Goal: Information Seeking & Learning: Learn about a topic

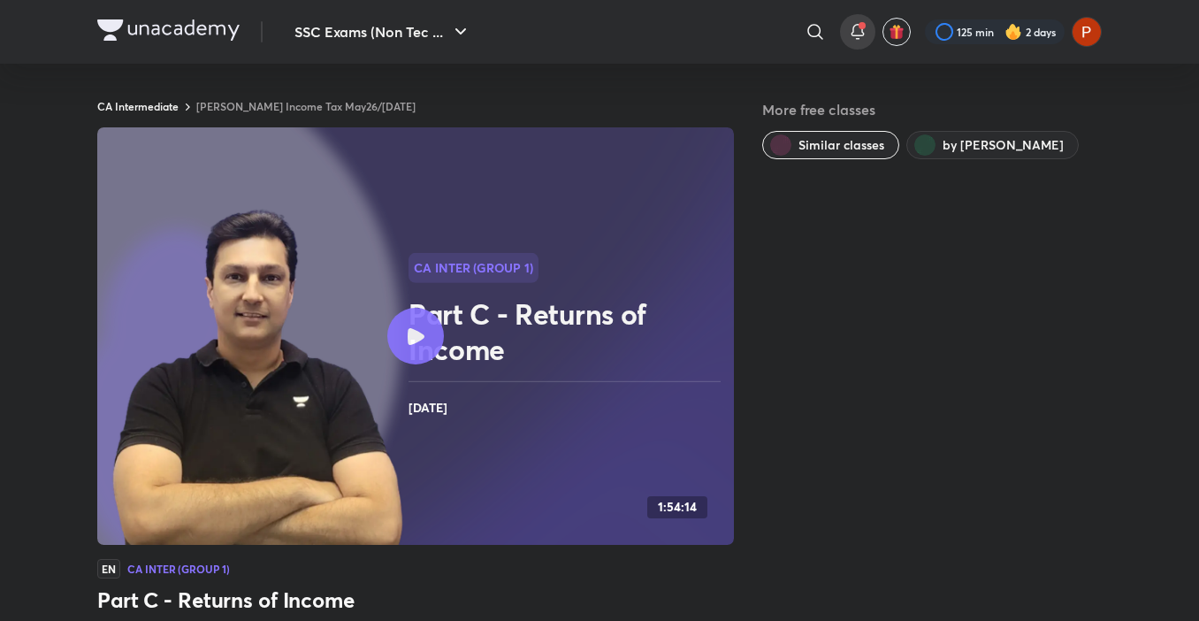
click at [850, 34] on icon at bounding box center [857, 31] width 21 height 21
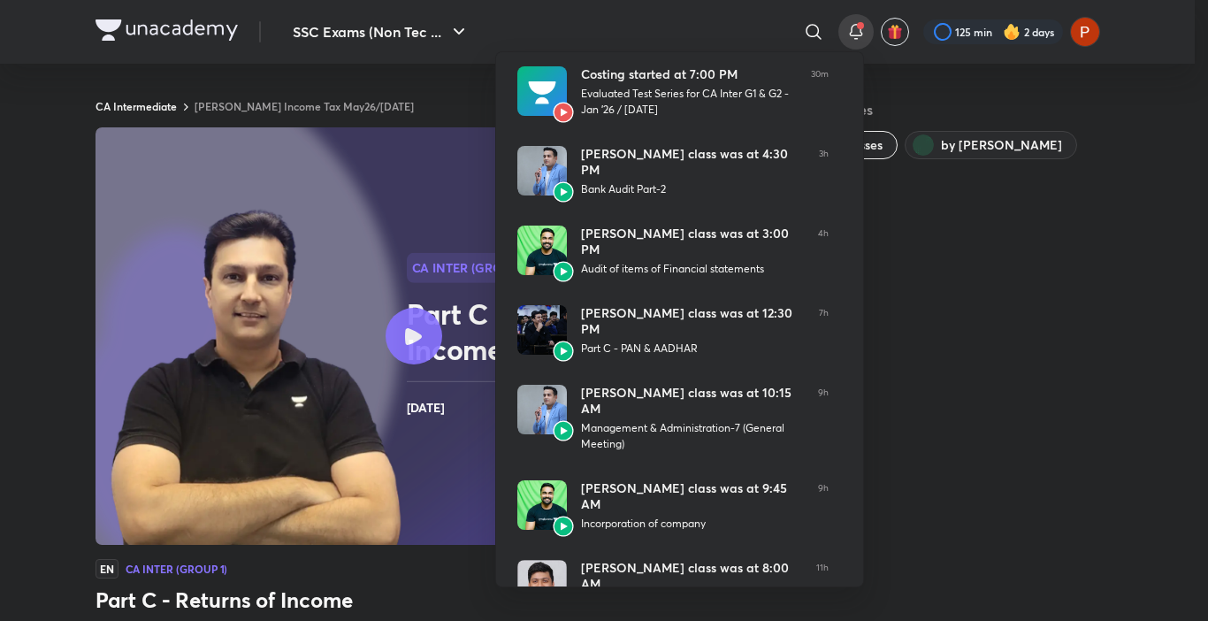
click at [383, 34] on div at bounding box center [604, 310] width 1208 height 621
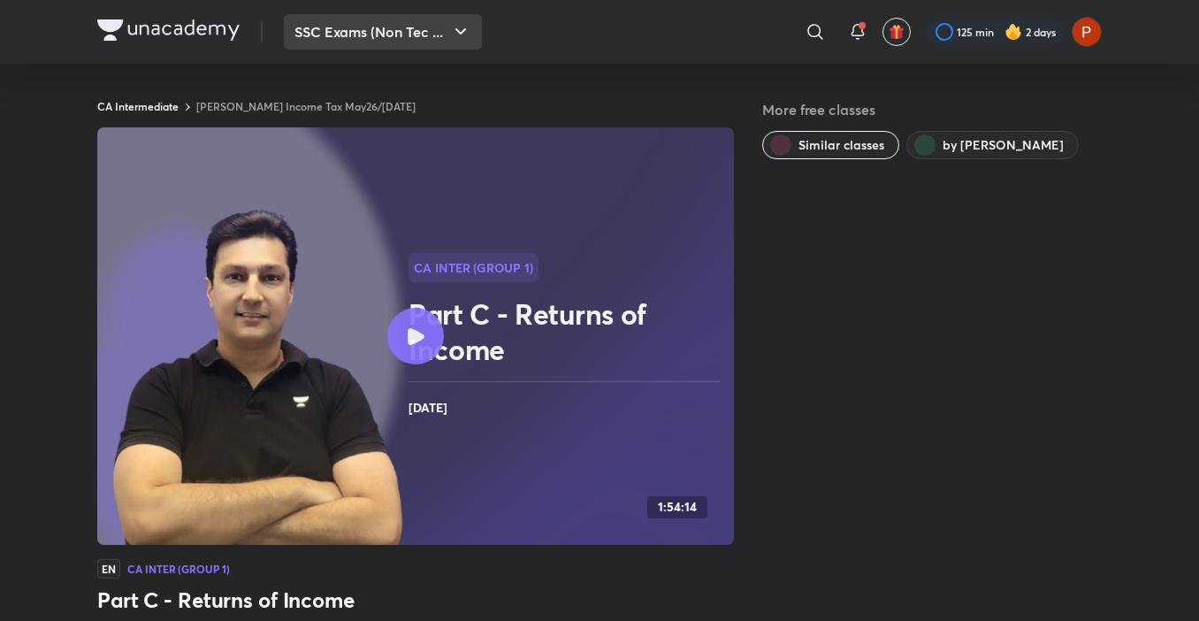
click at [397, 44] on button "SSC Exams (Non Tec ..." at bounding box center [383, 31] width 198 height 35
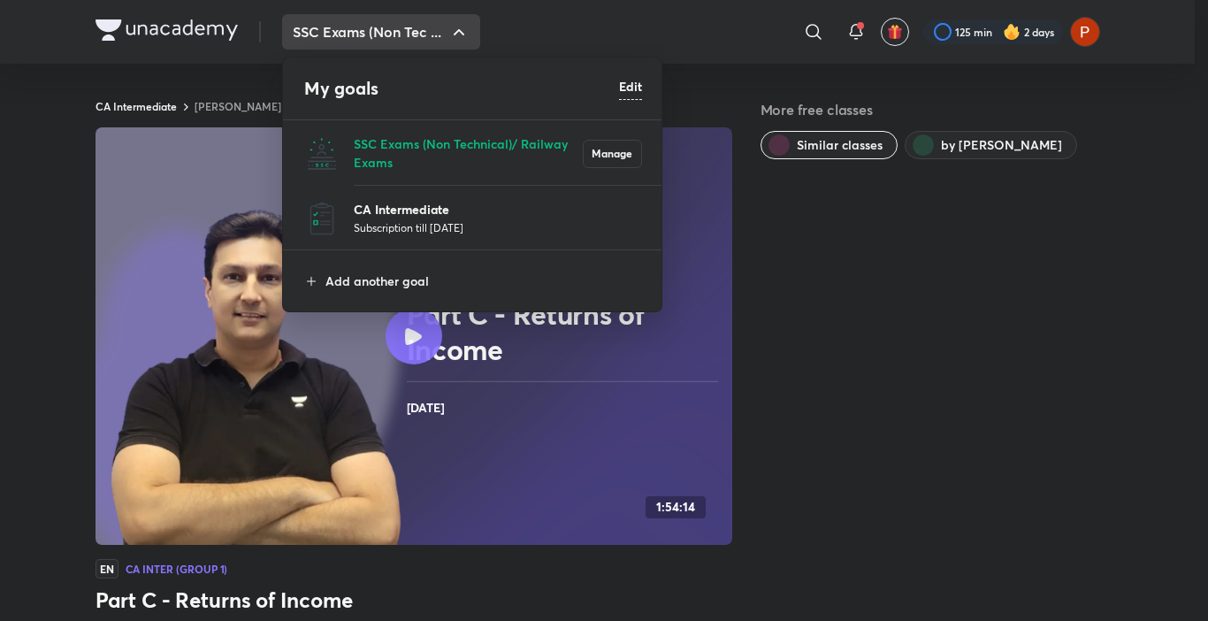
click at [405, 206] on p "CA Intermediate" at bounding box center [498, 209] width 288 height 19
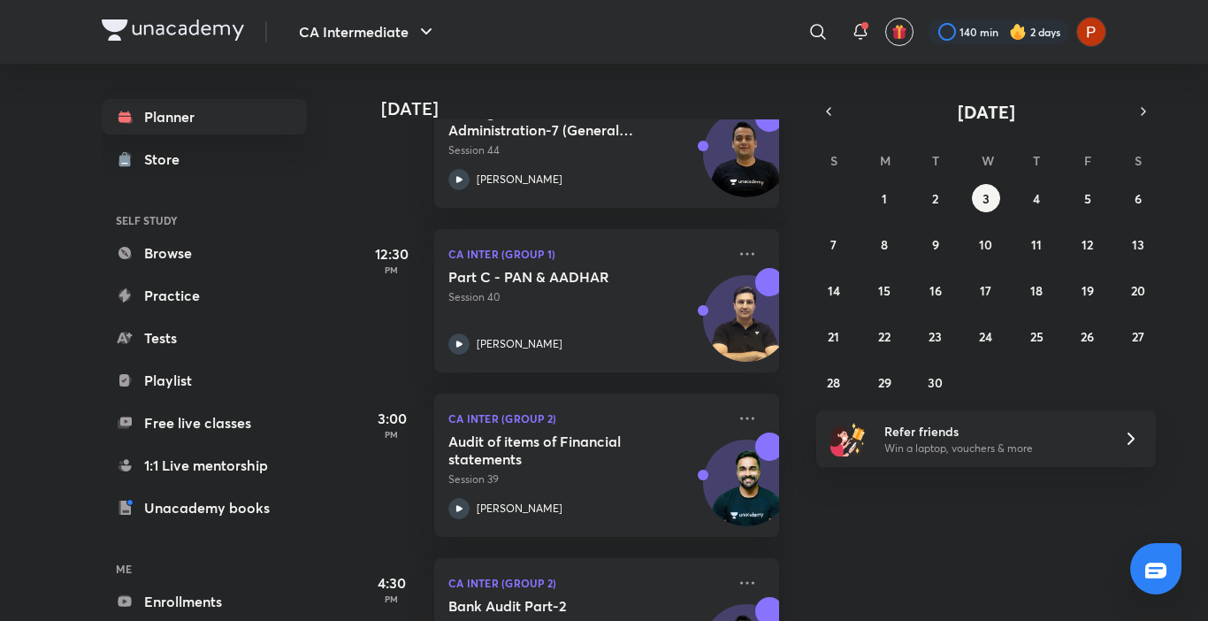
scroll to position [832, 0]
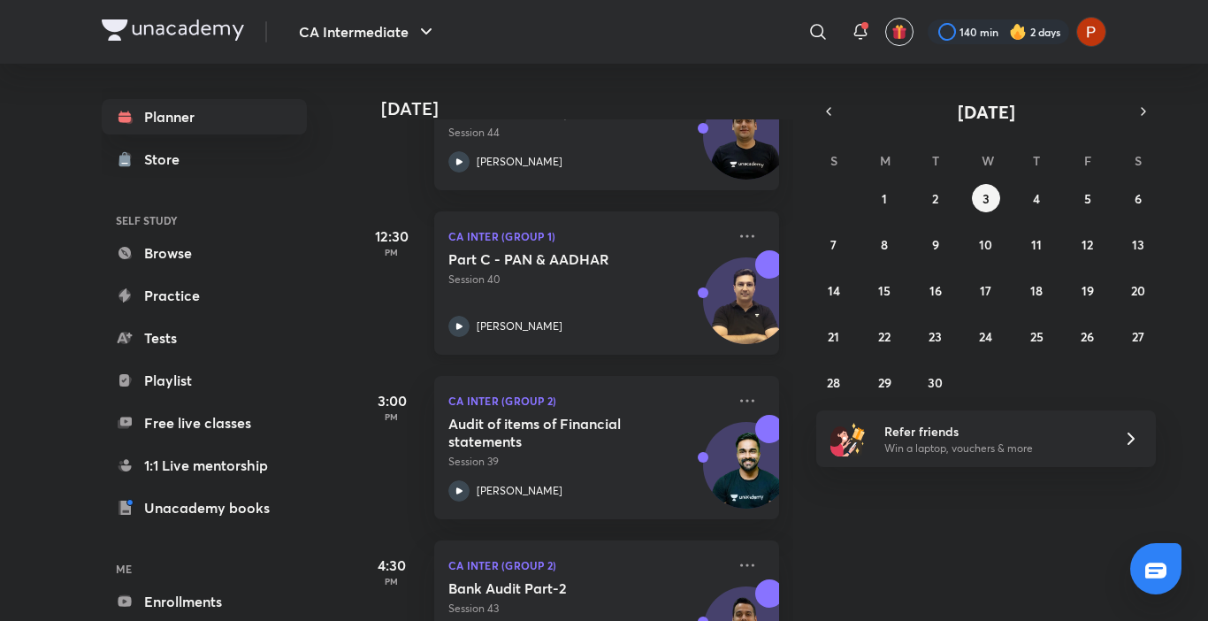
click at [690, 310] on div "Part C - PAN & AADHAR Session 40 [PERSON_NAME]" at bounding box center [587, 293] width 278 height 87
click at [652, 314] on div "Part C - PAN & AADHAR Session 40 [PERSON_NAME]" at bounding box center [587, 293] width 278 height 87
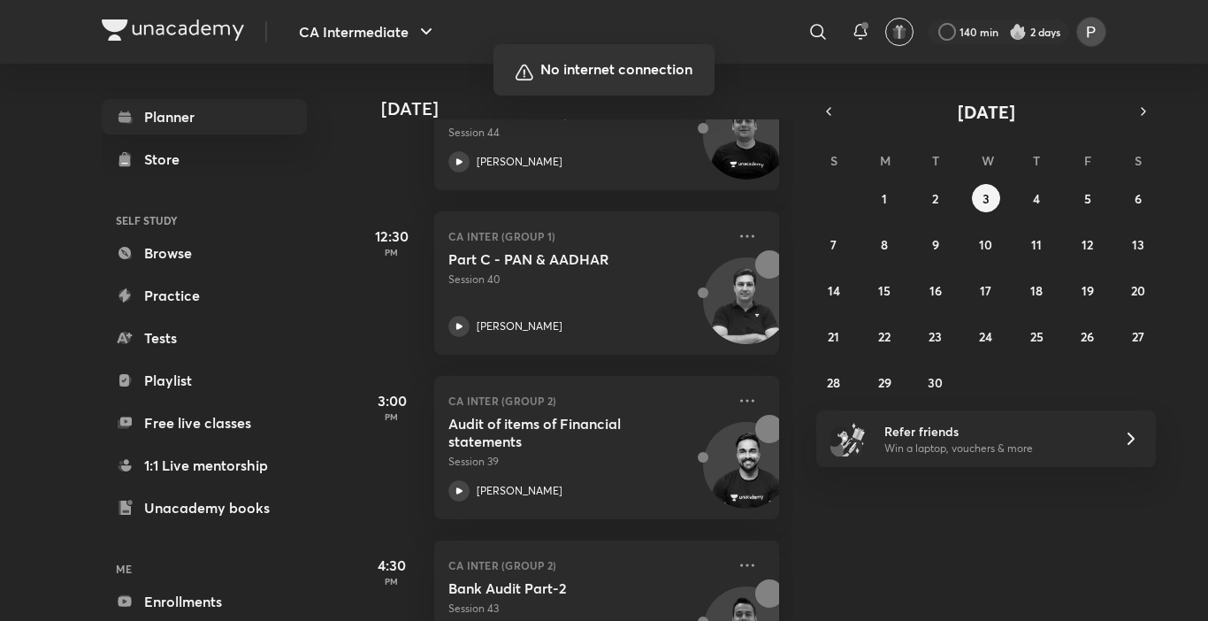
scroll to position [834, 0]
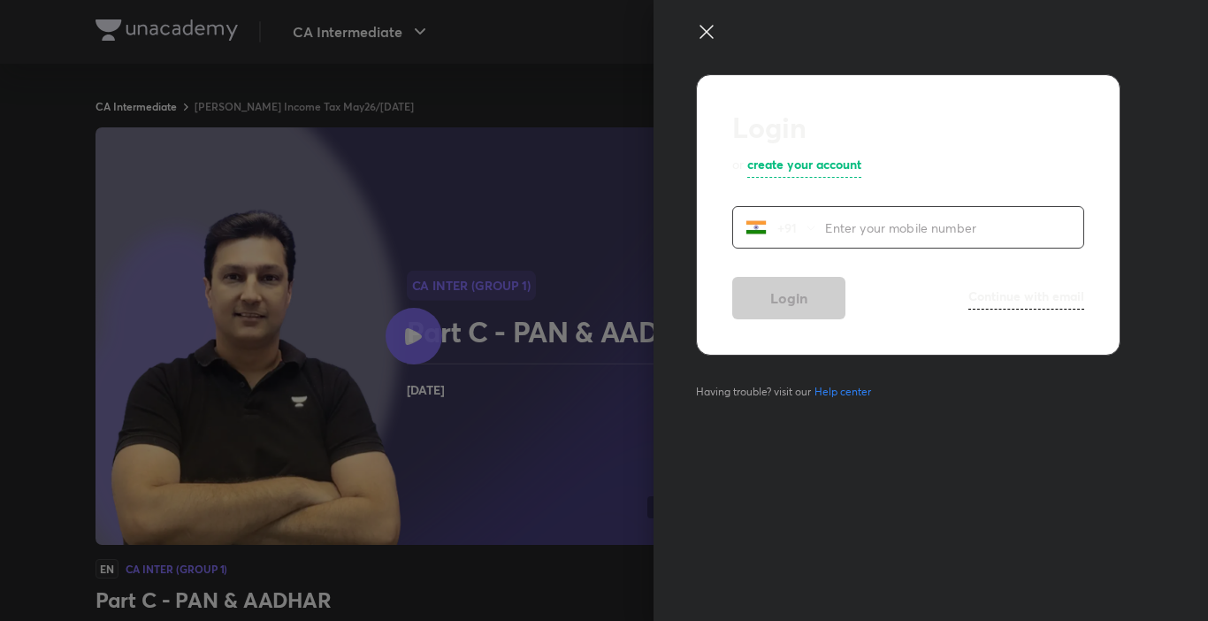
click at [707, 35] on icon at bounding box center [706, 31] width 21 height 21
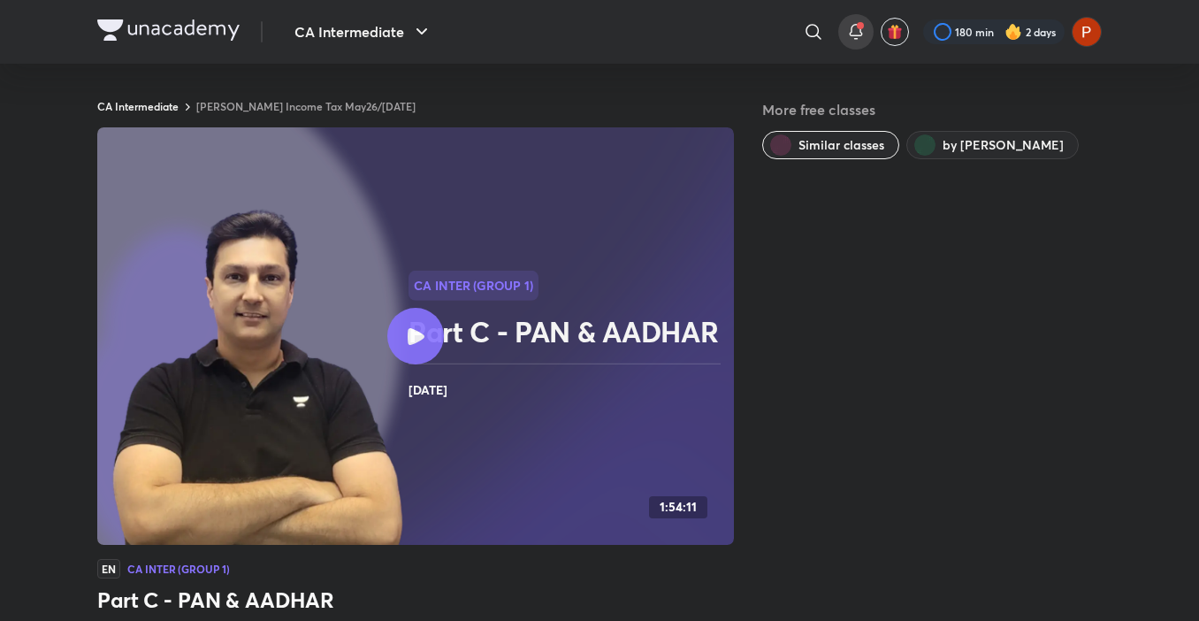
click at [845, 25] on icon at bounding box center [855, 31] width 21 height 21
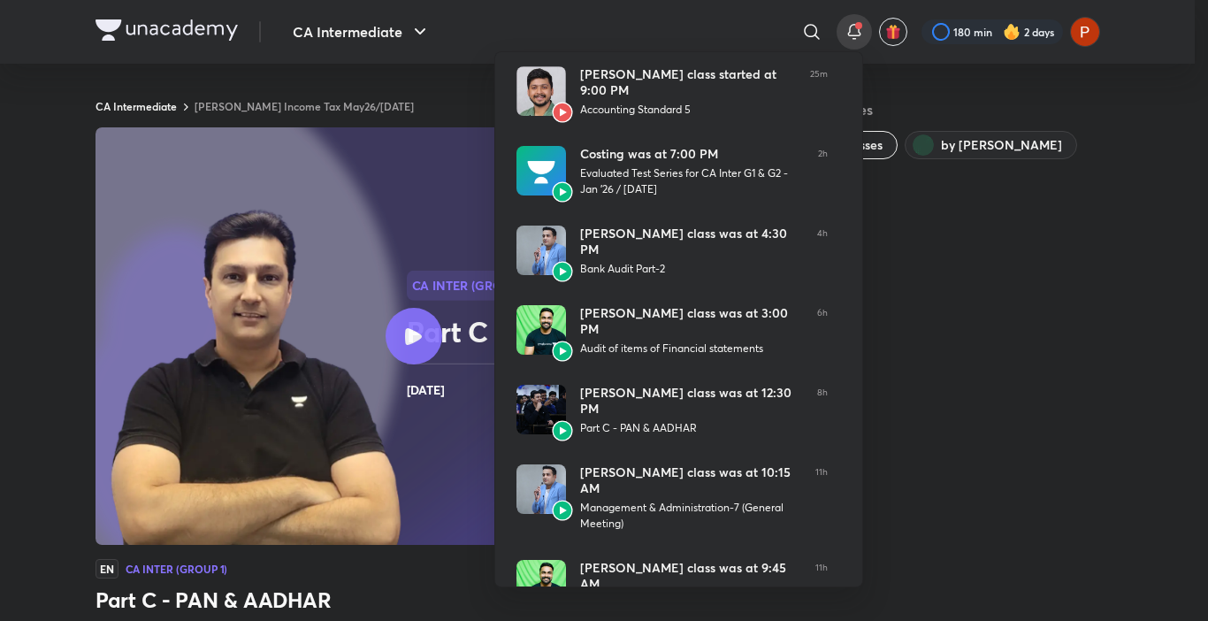
click at [848, 27] on div at bounding box center [604, 310] width 1208 height 621
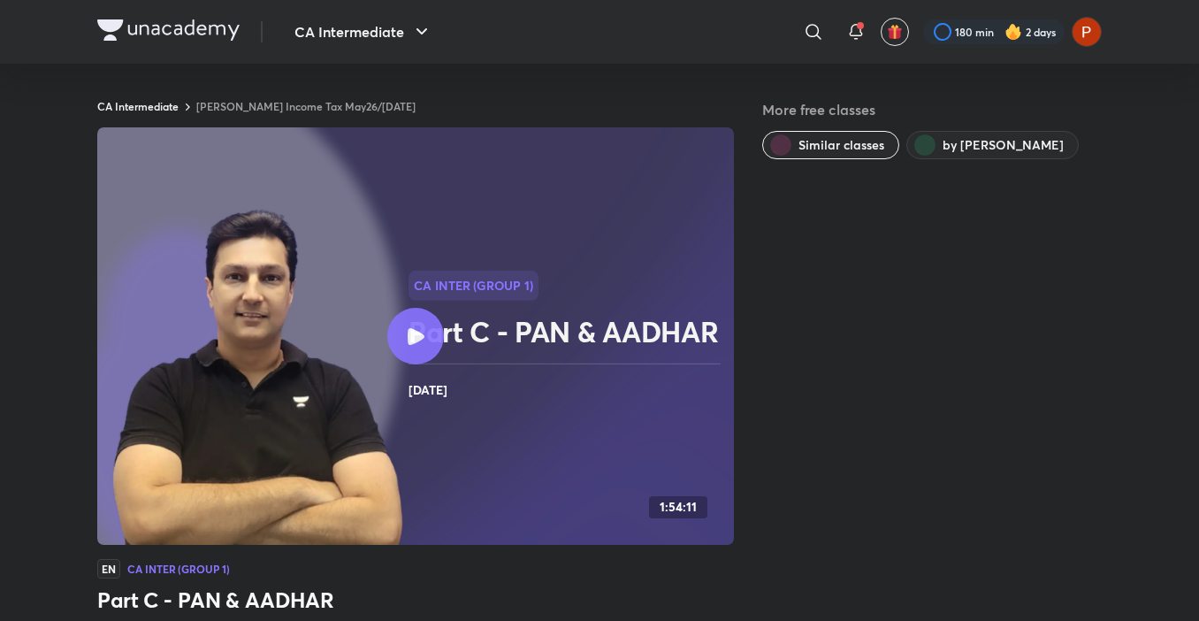
click at [848, 27] on icon at bounding box center [855, 31] width 21 height 21
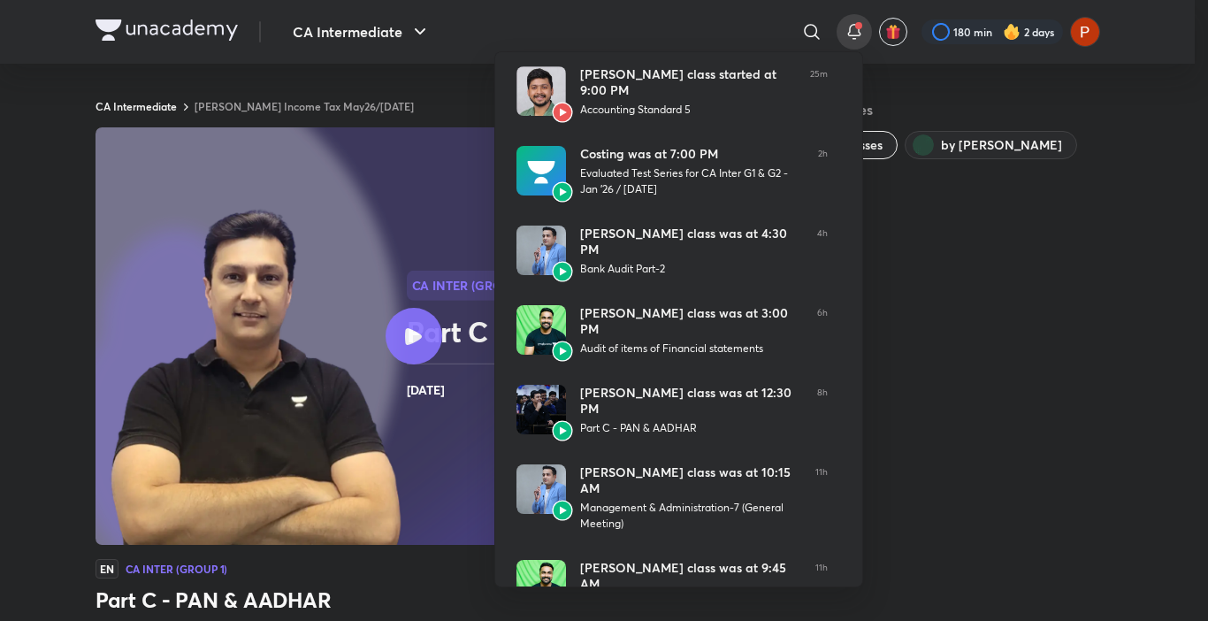
click at [952, 287] on div at bounding box center [604, 310] width 1208 height 621
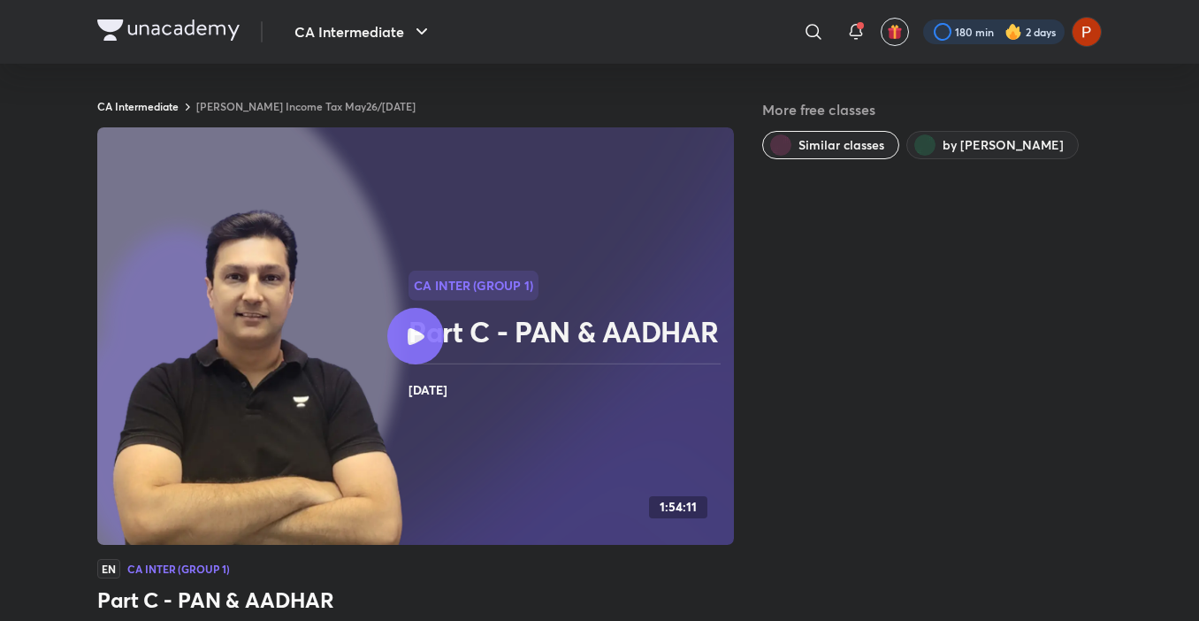
click at [986, 22] on div at bounding box center [993, 31] width 141 height 25
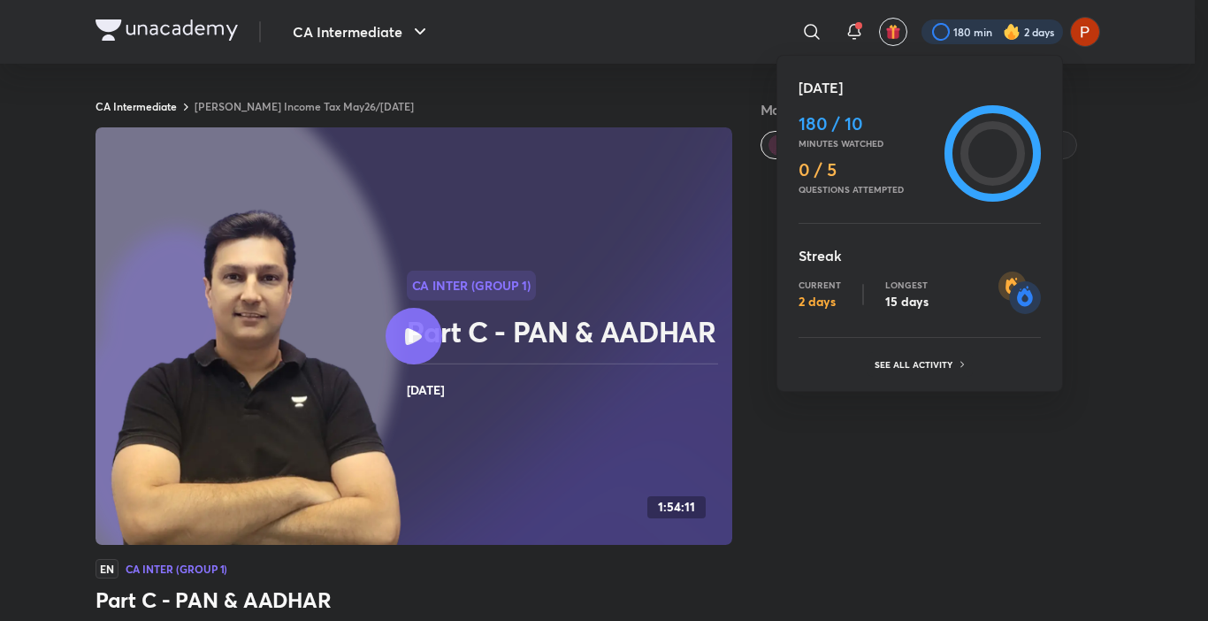
click at [894, 379] on div "[DATE] 180 / 10 Minutes watched 0 / 5 Questions attempted Streak Current 2 days…" at bounding box center [919, 223] width 286 height 337
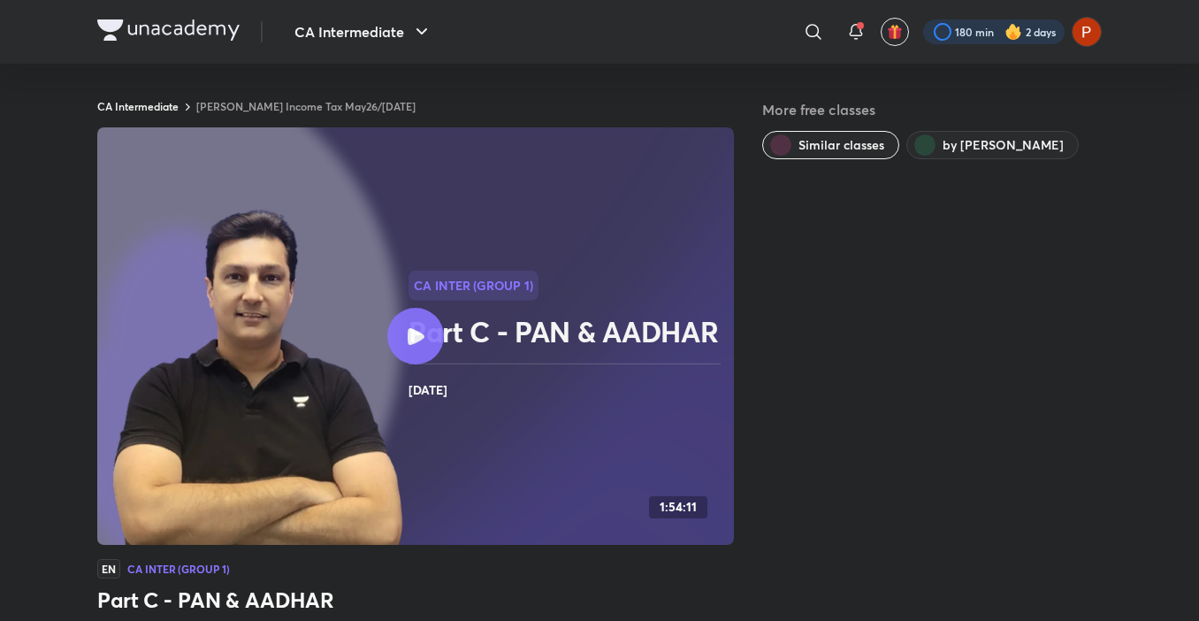
click at [957, 25] on div at bounding box center [993, 31] width 141 height 25
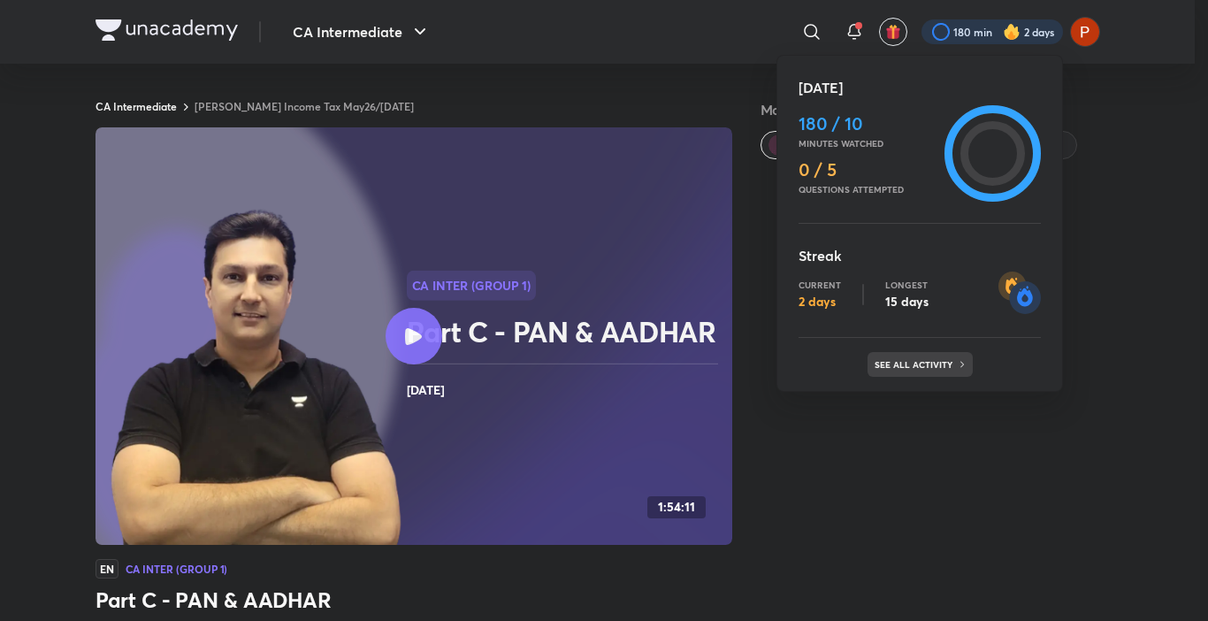
click at [896, 359] on p "See all activity" at bounding box center [915, 364] width 82 height 11
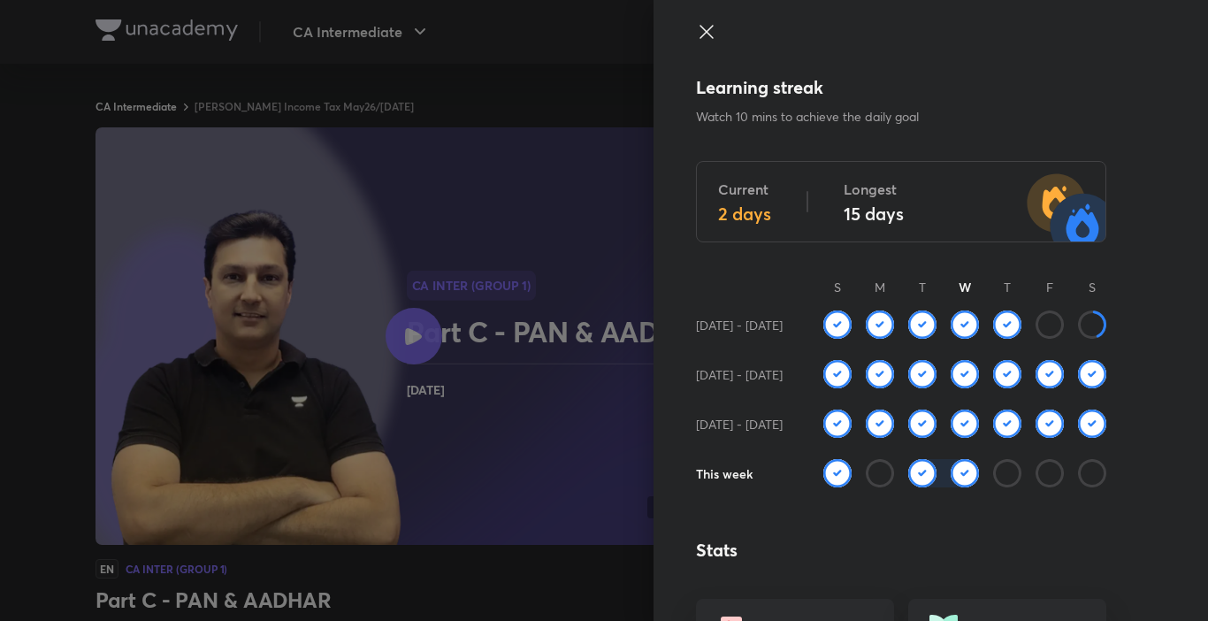
click at [1080, 316] on icon at bounding box center [1092, 324] width 28 height 28
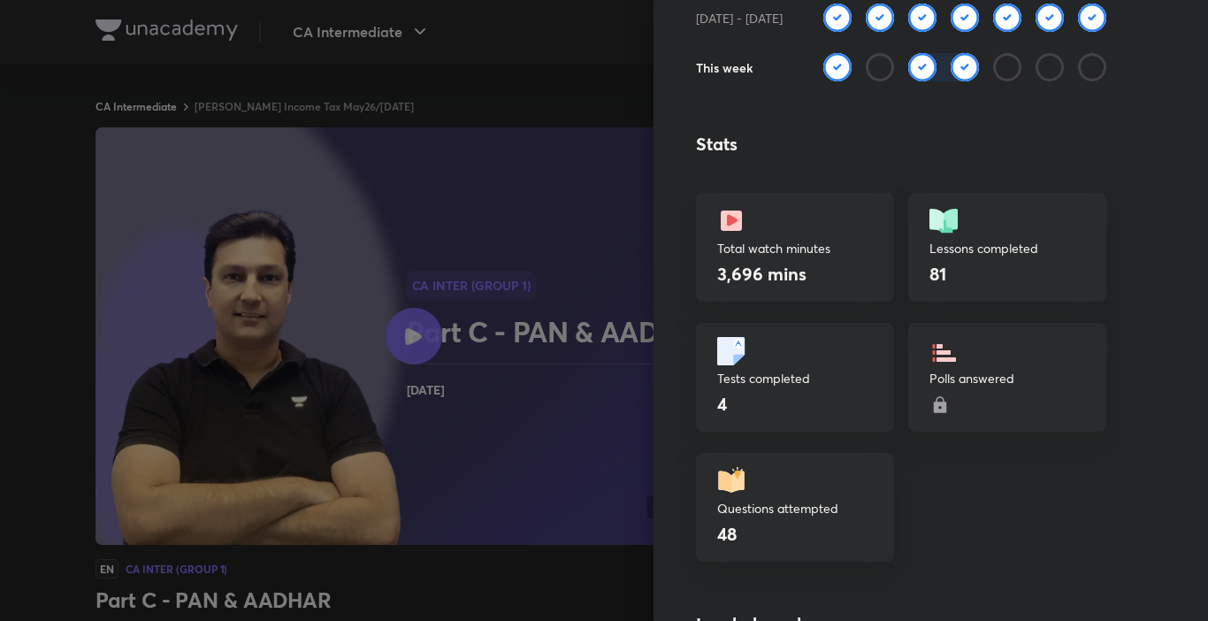
scroll to position [394, 0]
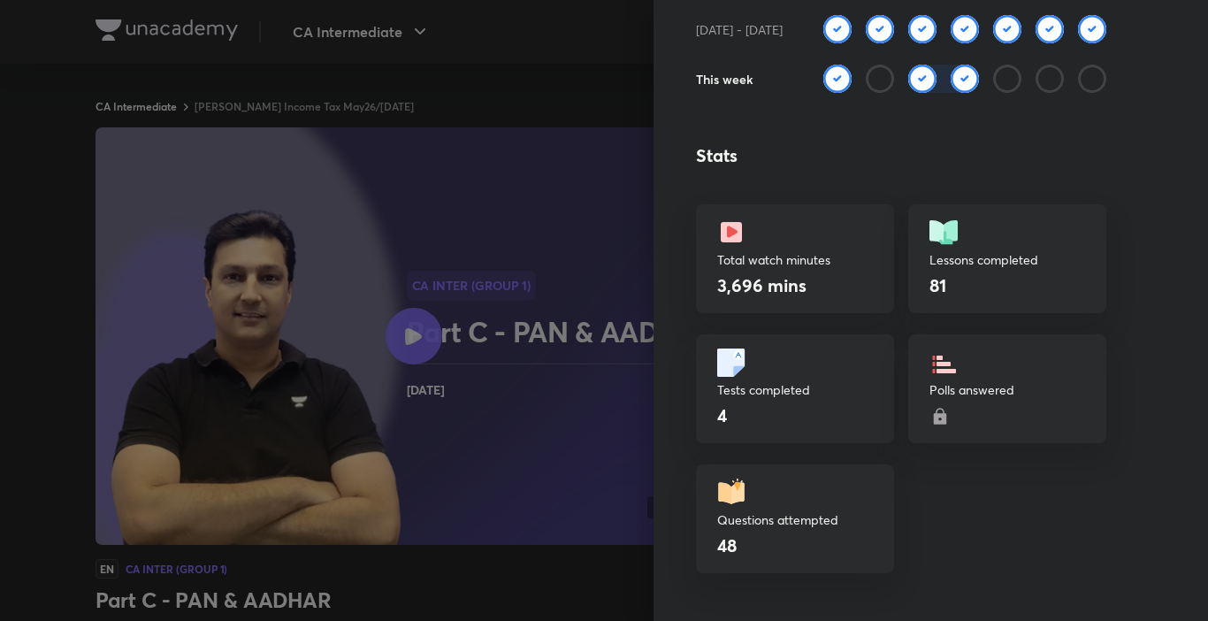
click at [576, 250] on div at bounding box center [604, 310] width 1208 height 621
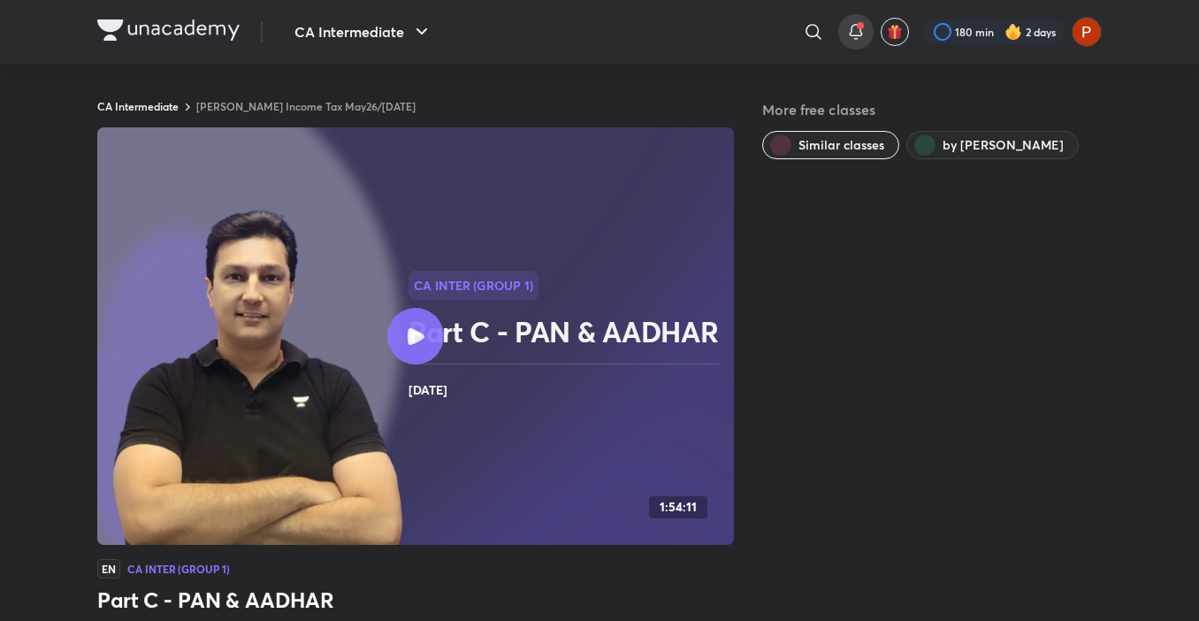
click at [858, 40] on icon at bounding box center [855, 31] width 21 height 21
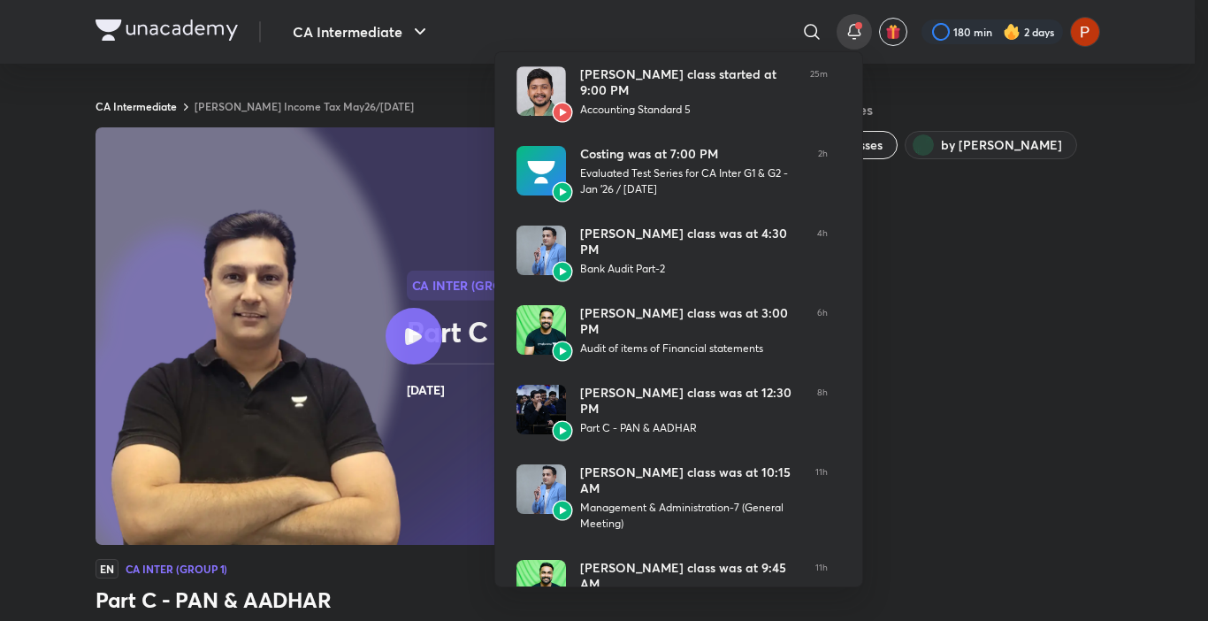
click at [354, 25] on div at bounding box center [604, 310] width 1208 height 621
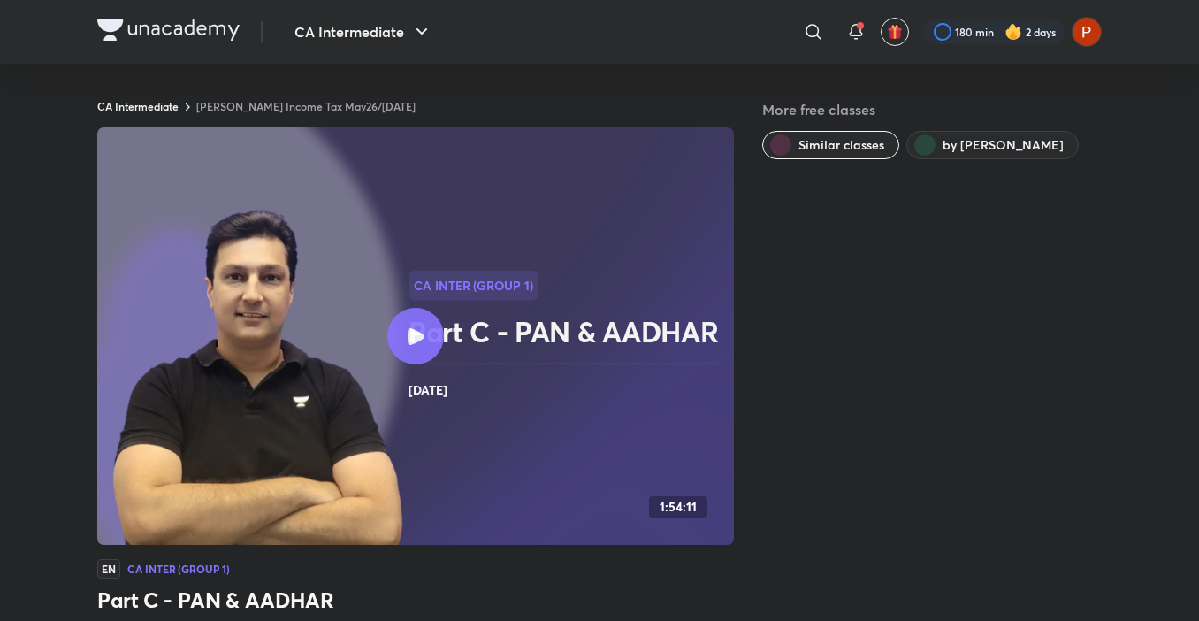
click at [354, 25] on button "CA Intermediate" at bounding box center [363, 31] width 159 height 35
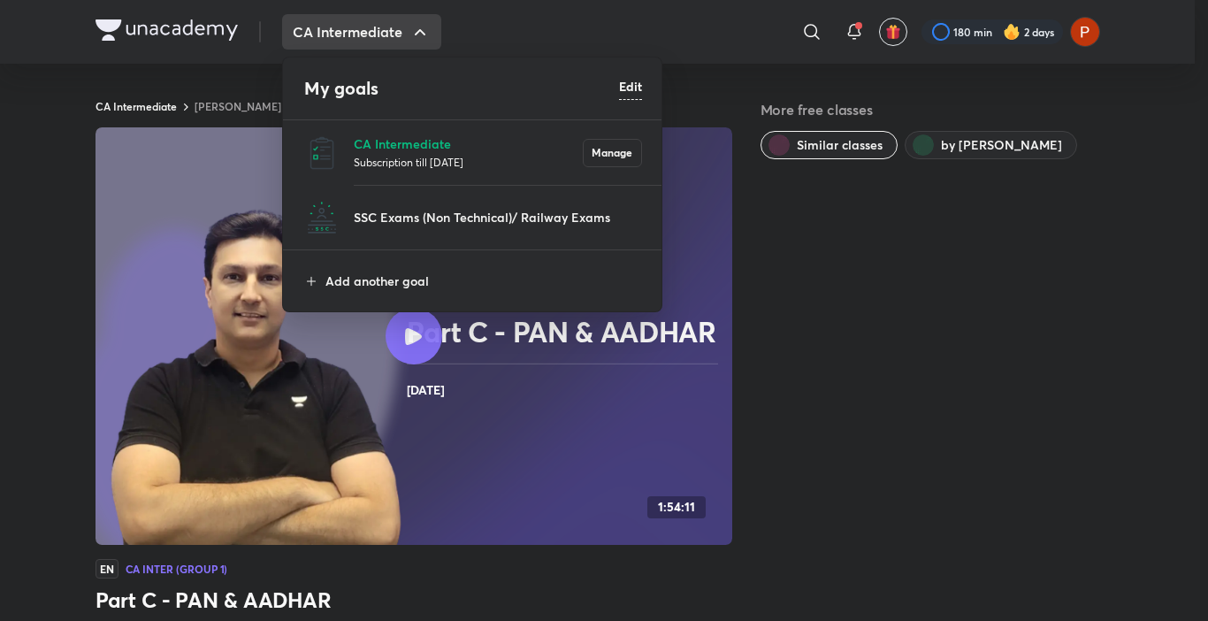
click at [393, 165] on p "Subscription till [DATE]" at bounding box center [468, 162] width 229 height 18
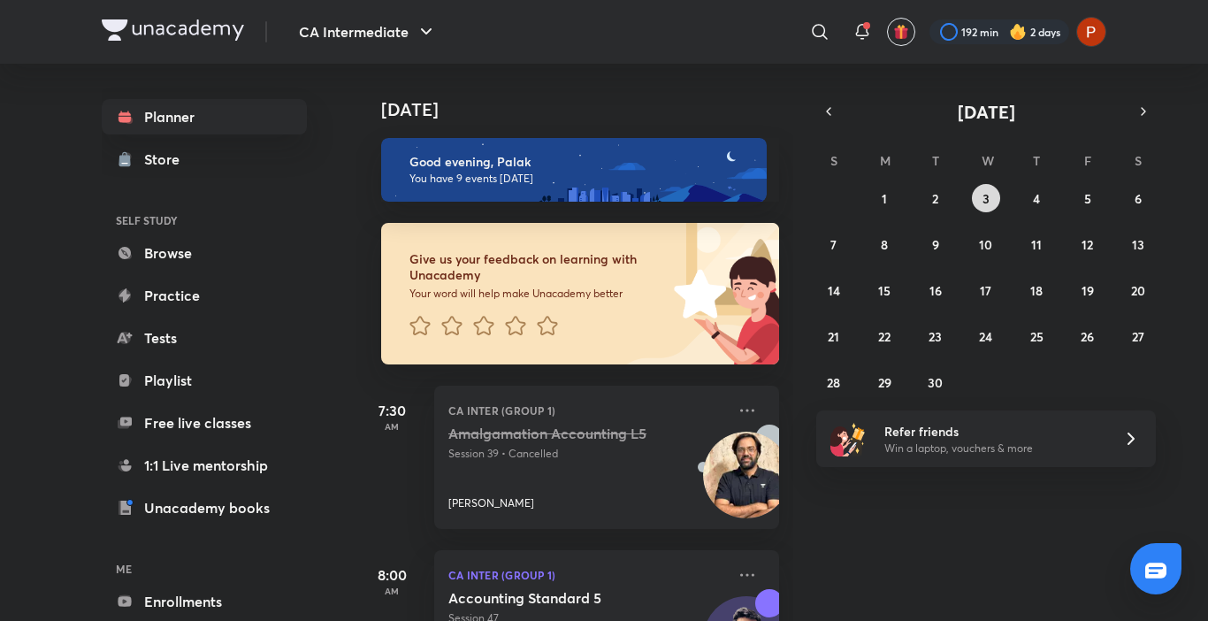
click at [987, 192] on abbr "3" at bounding box center [985, 198] width 7 height 17
click at [985, 202] on abbr "3" at bounding box center [985, 198] width 7 height 17
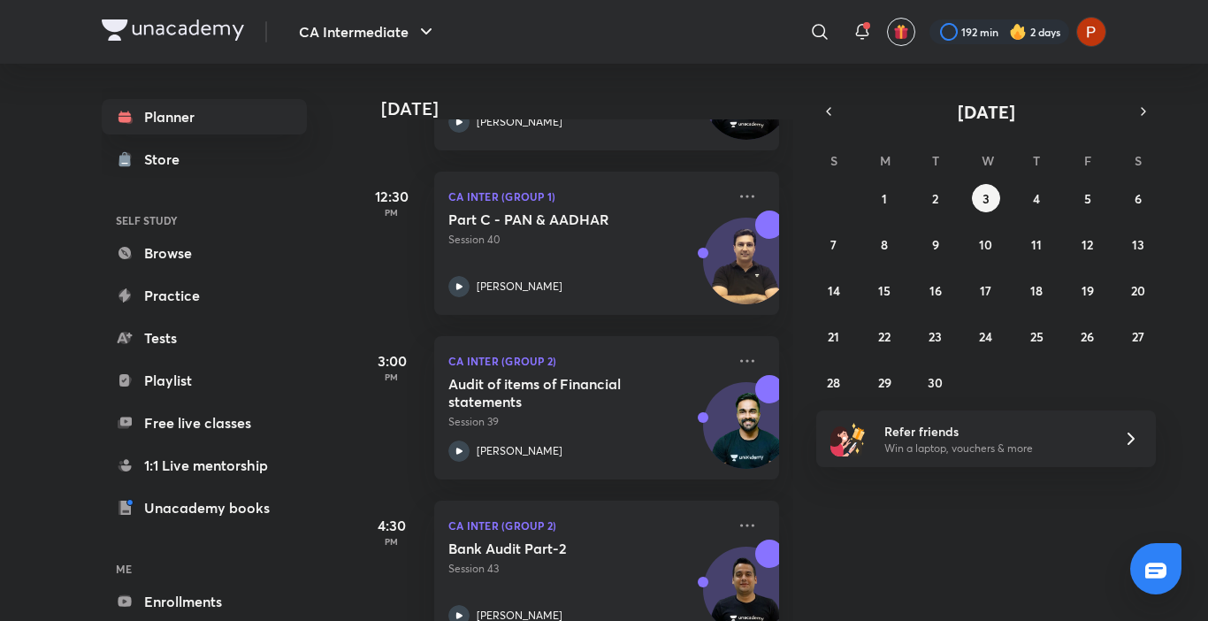
scroll to position [880, 0]
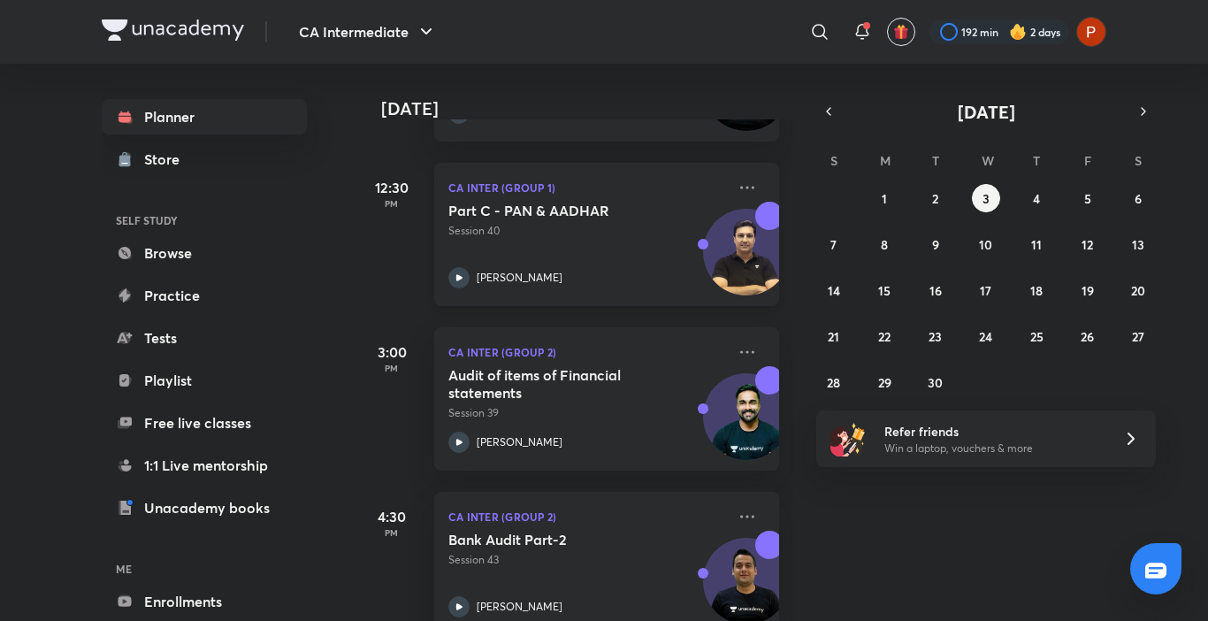
click at [621, 215] on h5 "Part C - PAN & AADHAR" at bounding box center [558, 211] width 220 height 18
click at [736, 192] on icon at bounding box center [746, 187] width 21 height 21
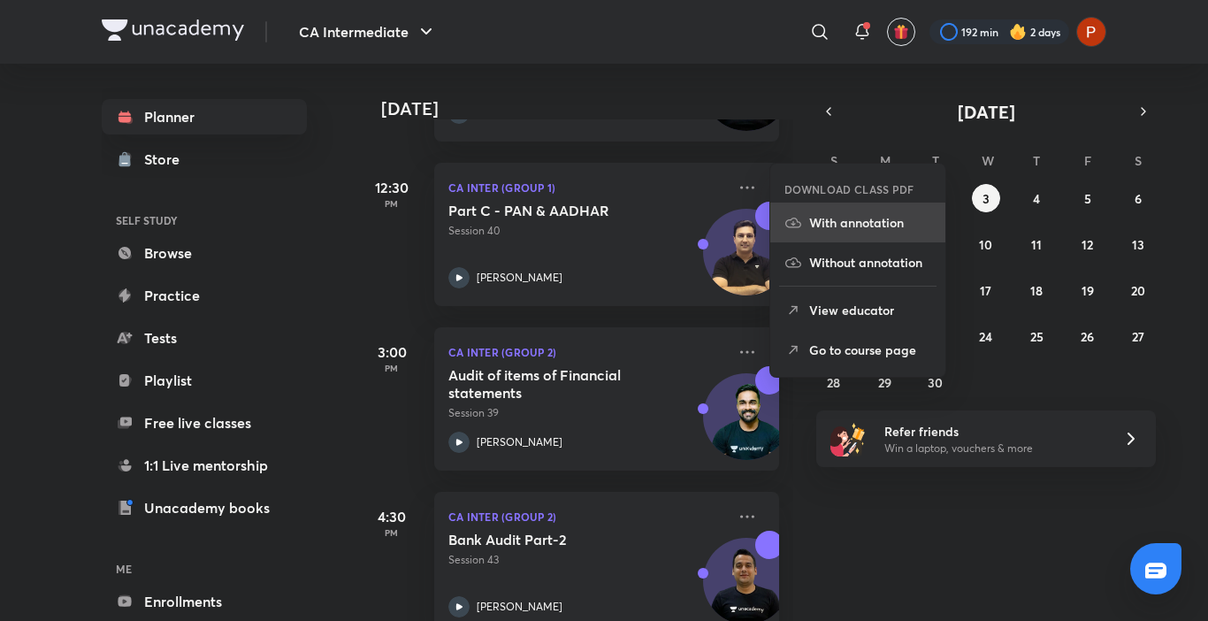
click at [837, 222] on p "With annotation" at bounding box center [870, 222] width 122 height 19
